Goal: Register for event/course: Register for event/course

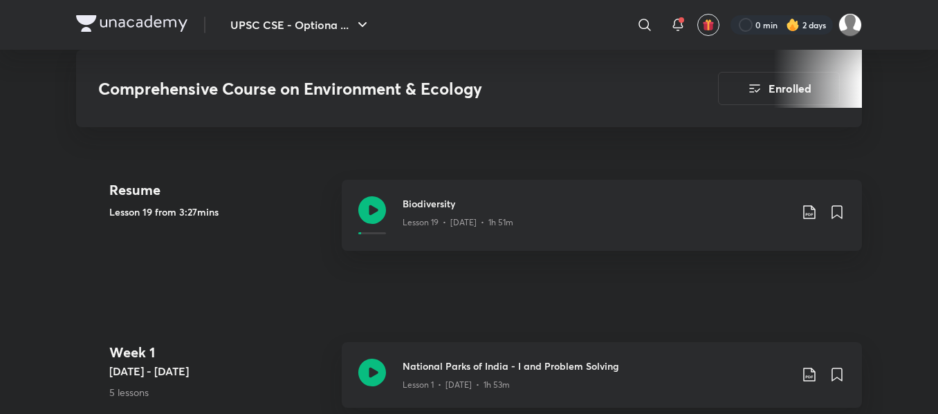
click at [288, 232] on div "Resume Lesson 19 from 3:27mins" at bounding box center [219, 224] width 221 height 88
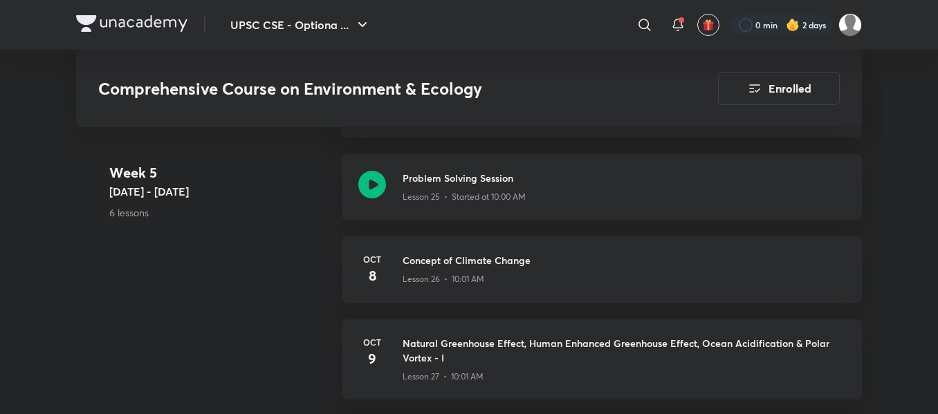
scroll to position [3055, 0]
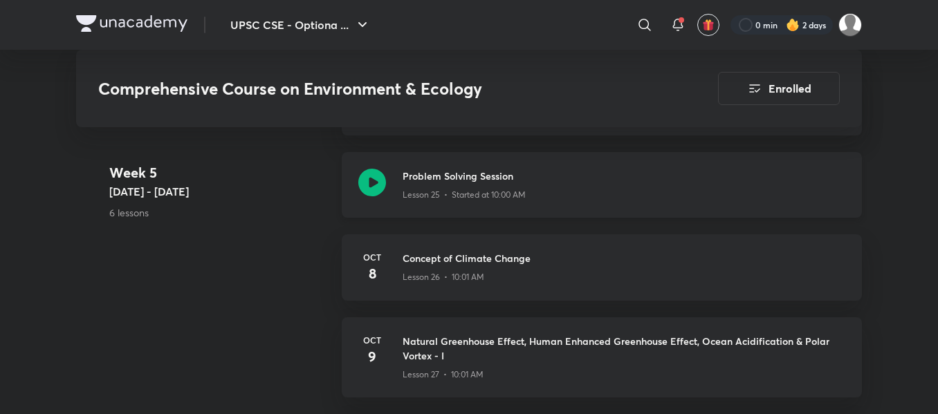
click at [370, 169] on icon at bounding box center [372, 183] width 28 height 28
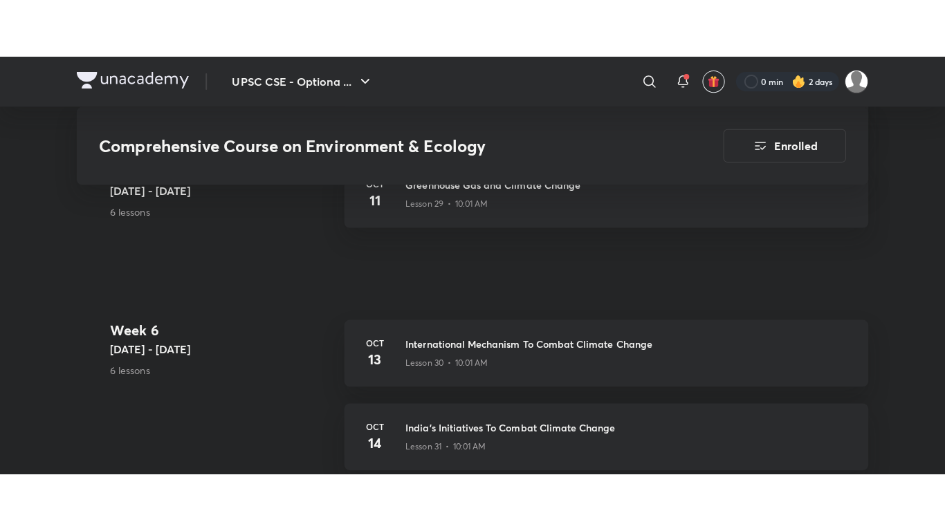
scroll to position [3449, 0]
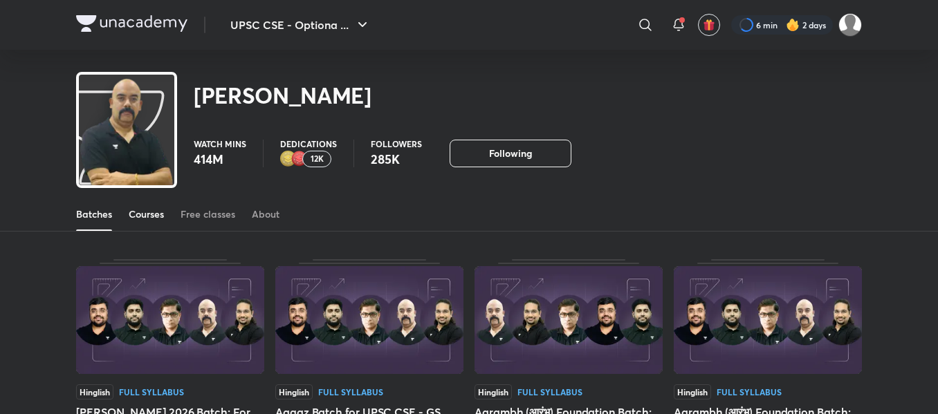
click at [155, 206] on link "Courses" at bounding box center [146, 214] width 35 height 33
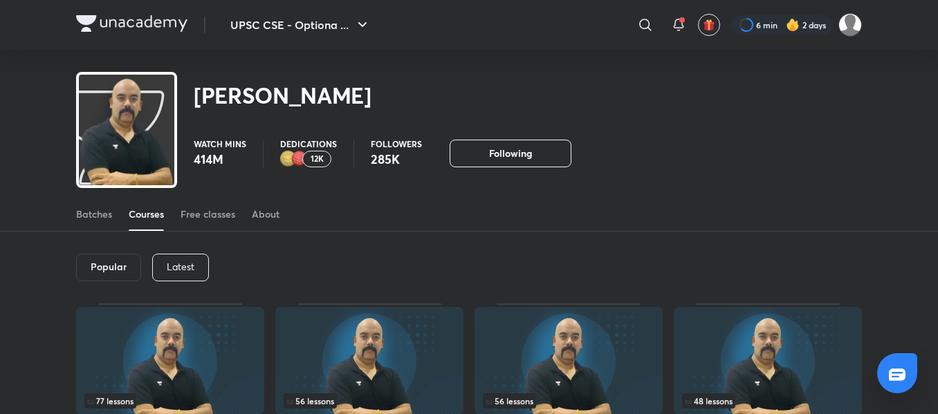
click at [181, 255] on div "Latest" at bounding box center [180, 268] width 57 height 28
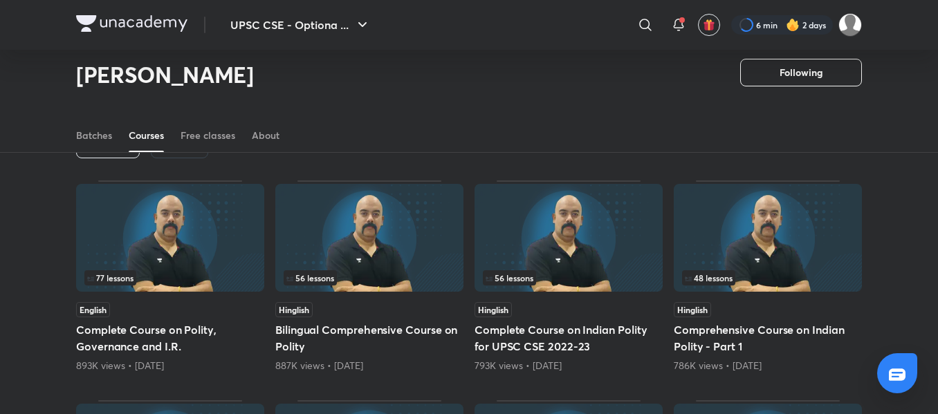
scroll to position [92, 0]
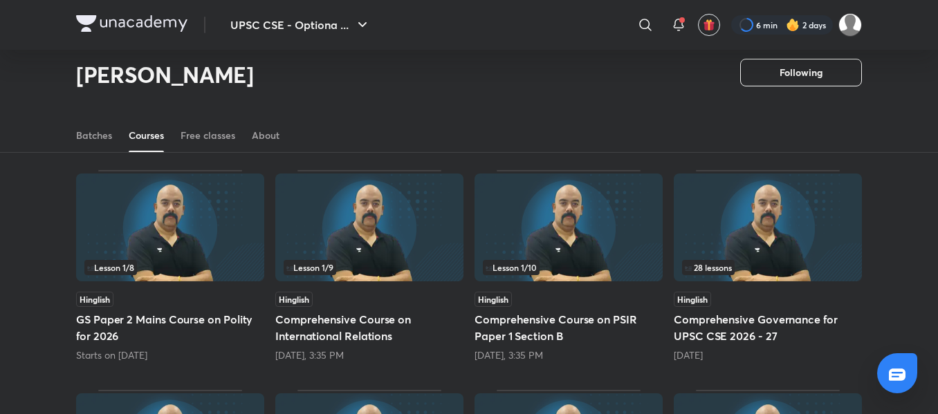
click at [326, 324] on h5 "Comprehensive Course on International Relations" at bounding box center [369, 327] width 188 height 33
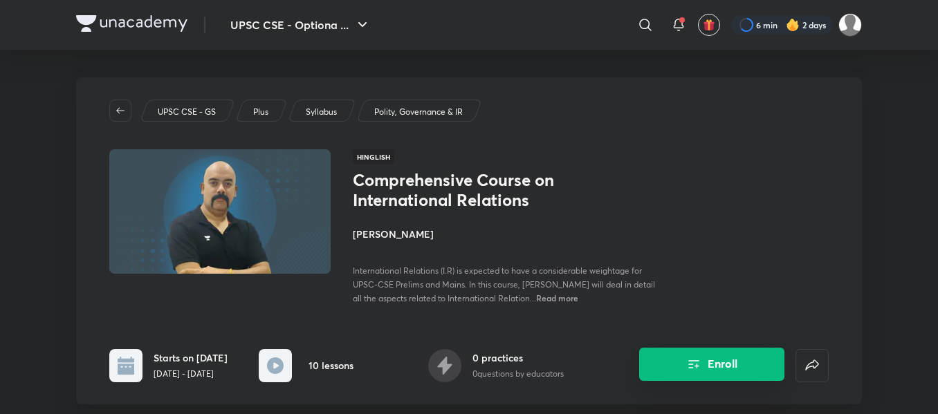
click at [677, 365] on button "Enroll" at bounding box center [711, 364] width 145 height 33
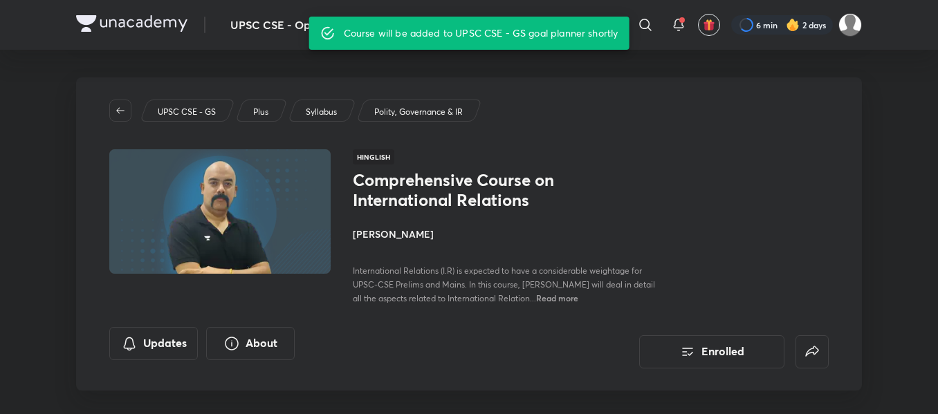
click at [520, 134] on div "UPSC CSE - GS Plus Syllabus Polity, Governance & IR Hinglish Comprehensive Cour…" at bounding box center [469, 233] width 786 height 313
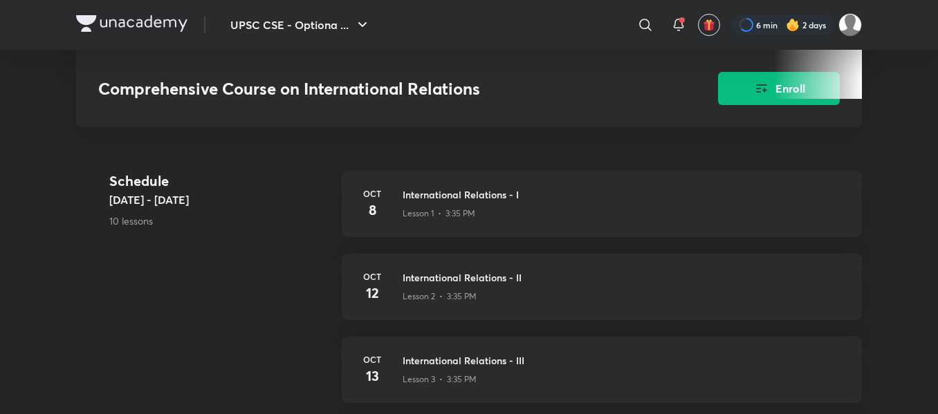
scroll to position [542, 0]
